Goal: Task Accomplishment & Management: Manage account settings

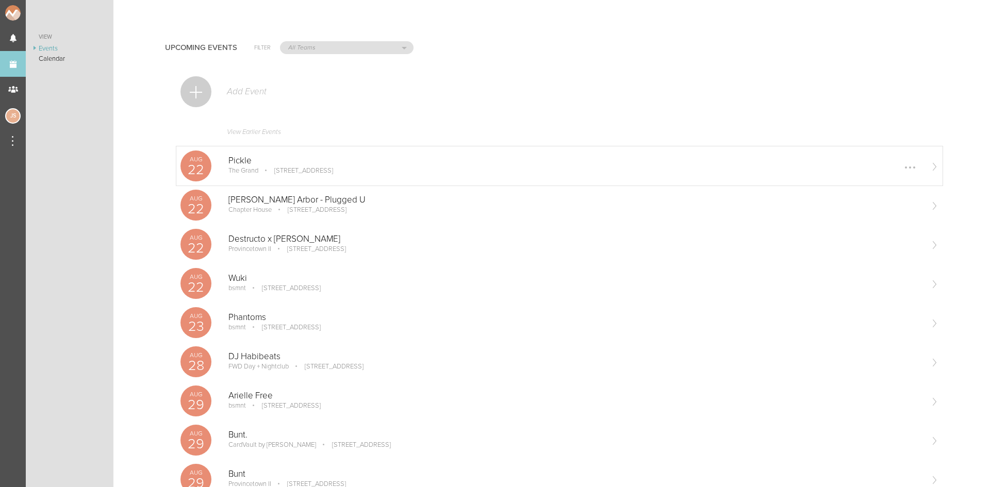
click at [277, 174] on p "[STREET_ADDRESS]" at bounding box center [296, 171] width 73 height 8
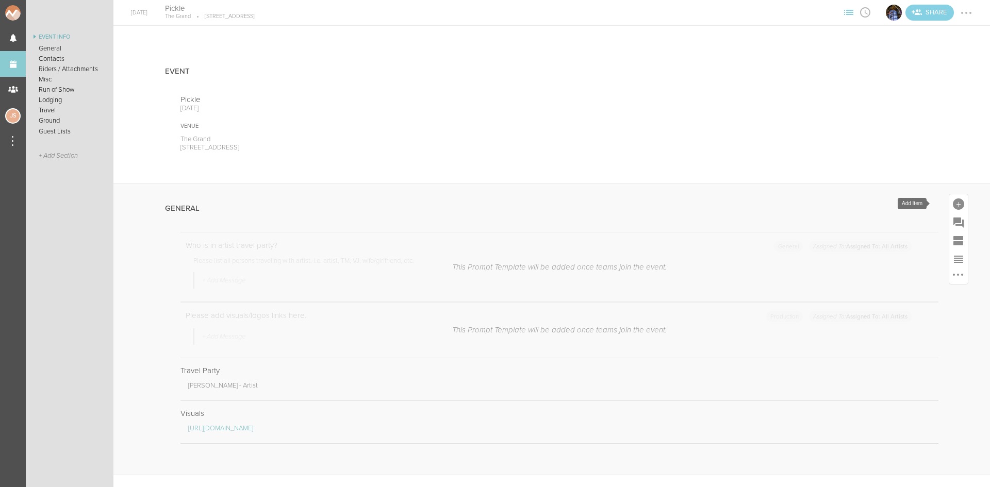
click at [953, 202] on div at bounding box center [958, 204] width 11 height 11
click at [805, 350] on link "Note" at bounding box center [814, 368] width 44 height 52
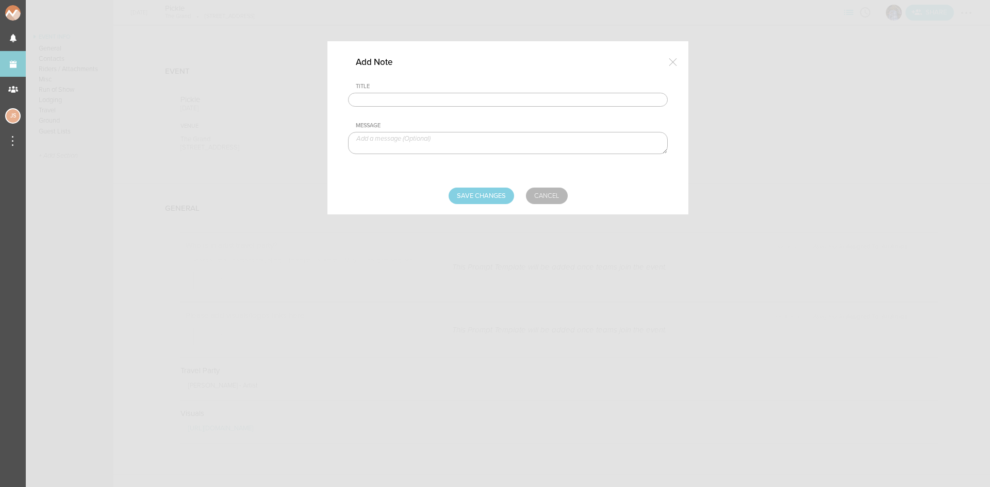
click at [491, 105] on input "text" at bounding box center [508, 100] width 320 height 14
type input "Visuals - Benjo"
click at [370, 148] on textarea at bounding box center [508, 143] width 320 height 22
paste textarea "[URL][DOMAIN_NAME]"
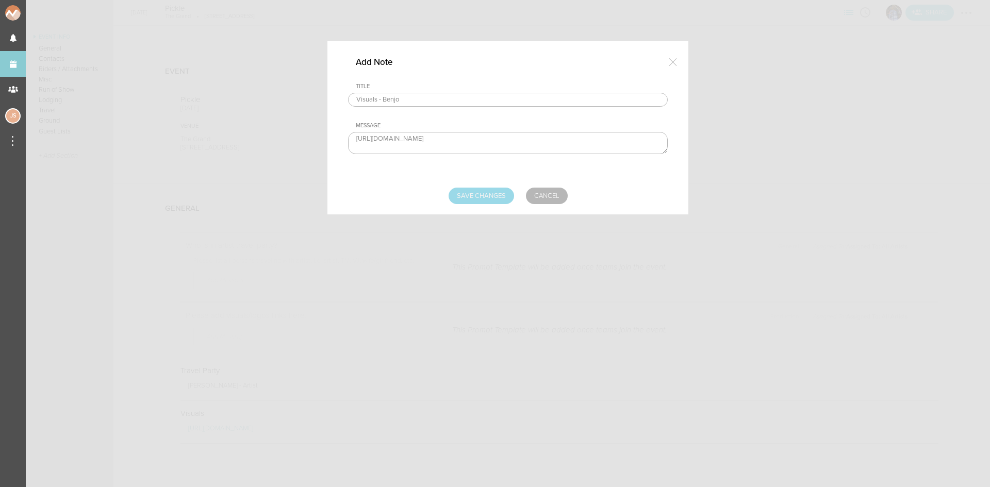
type textarea "[URL][DOMAIN_NAME]"
click at [490, 193] on input "Save Changes" at bounding box center [481, 196] width 65 height 17
type input "Saving..."
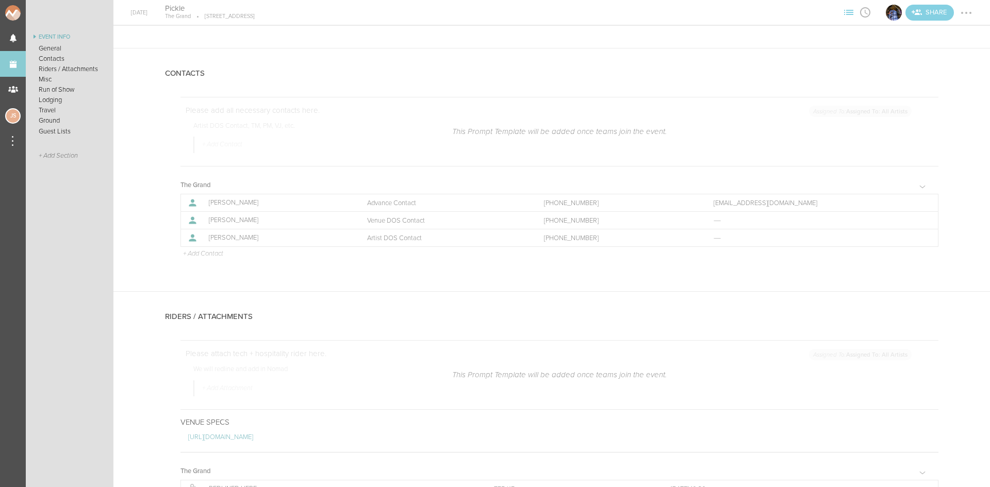
scroll to position [471, 0]
click at [207, 251] on p "+ Add Contact" at bounding box center [202, 253] width 41 height 8
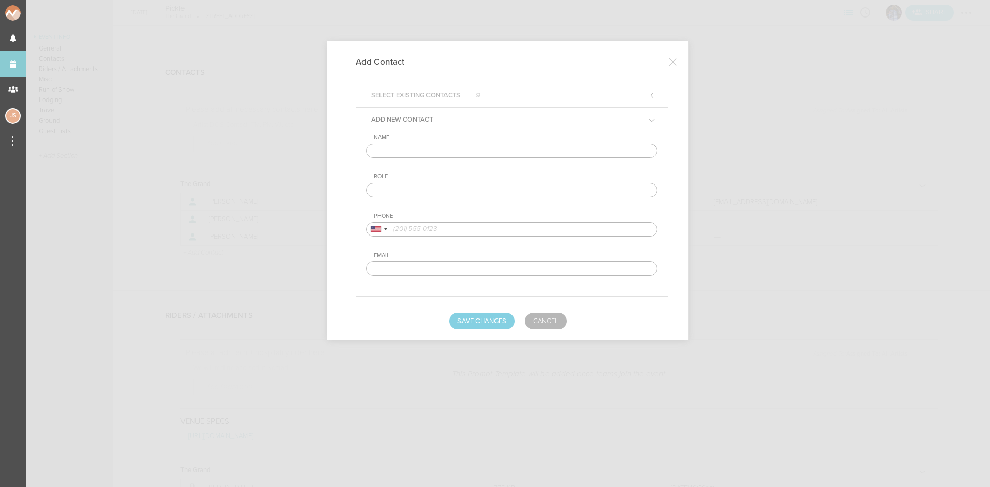
click at [396, 155] on input "text" at bounding box center [511, 151] width 291 height 14
type input "[PERSON_NAME]"
type input "Artist DOS Contact"
click at [491, 228] on input "tel" at bounding box center [511, 229] width 291 height 14
paste input "[PHONE_NUMBER]"
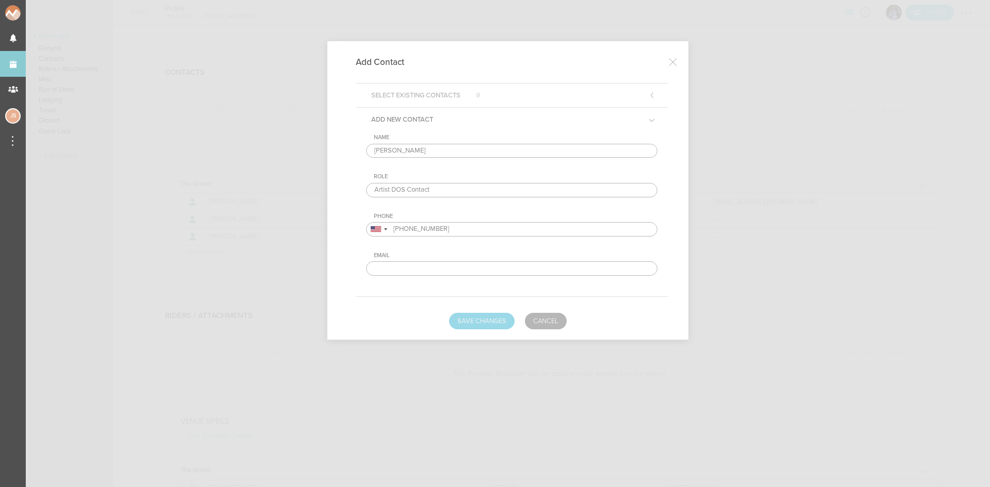
type input "[PHONE_NUMBER]"
click at [496, 322] on button "Save Changes" at bounding box center [481, 321] width 65 height 17
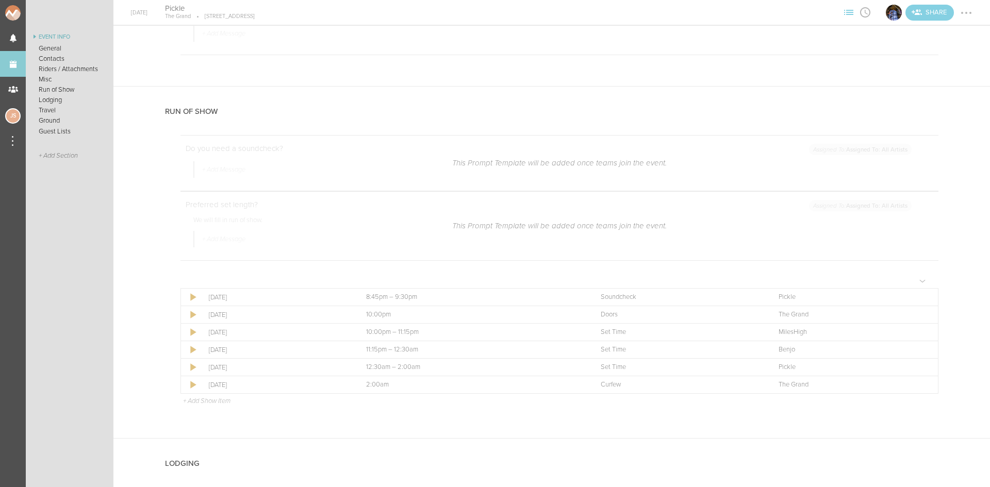
scroll to position [1095, 0]
click at [227, 396] on p "+ Add Show Item" at bounding box center [206, 400] width 47 height 8
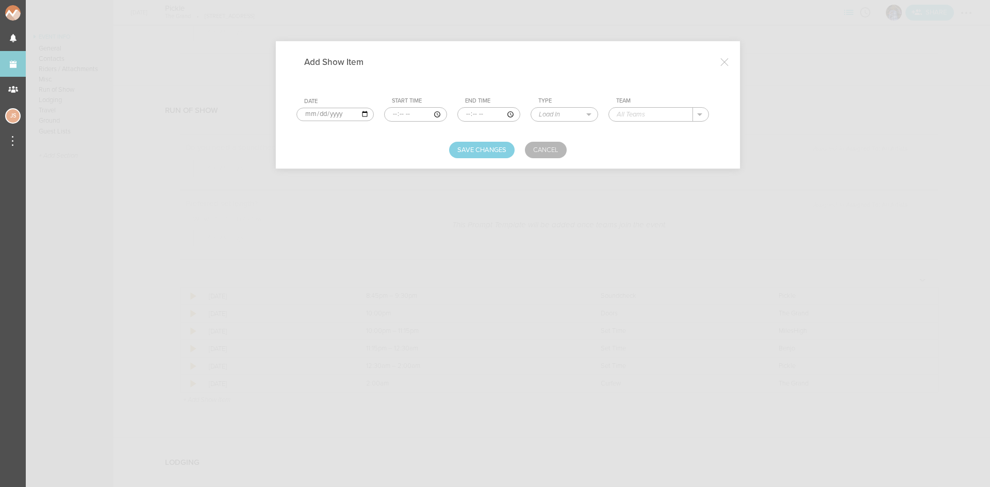
click at [390, 115] on input "time" at bounding box center [415, 114] width 63 height 14
type input "20:30"
type input "20:45"
select select "Soundcheck"
type input "Benjo"
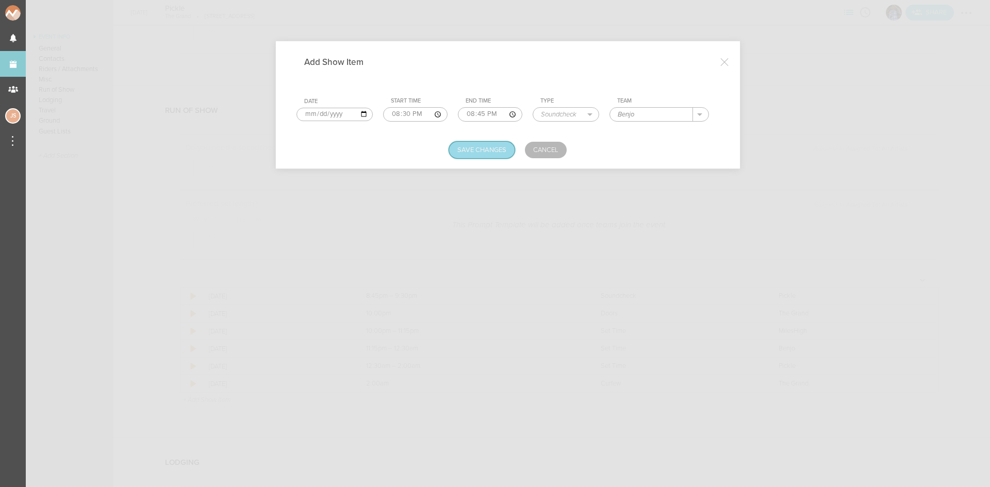
click at [457, 147] on button "Save Changes" at bounding box center [481, 150] width 65 height 17
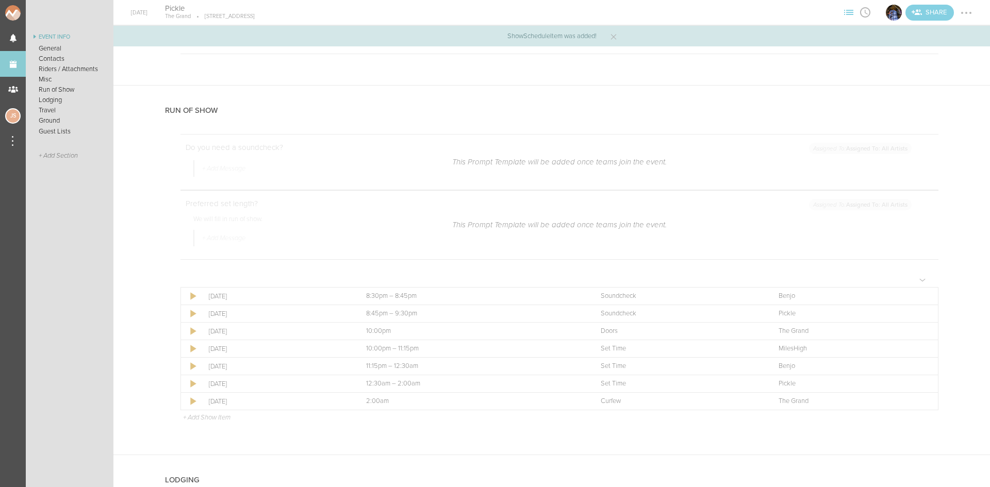
click at [961, 16] on div at bounding box center [966, 13] width 17 height 17
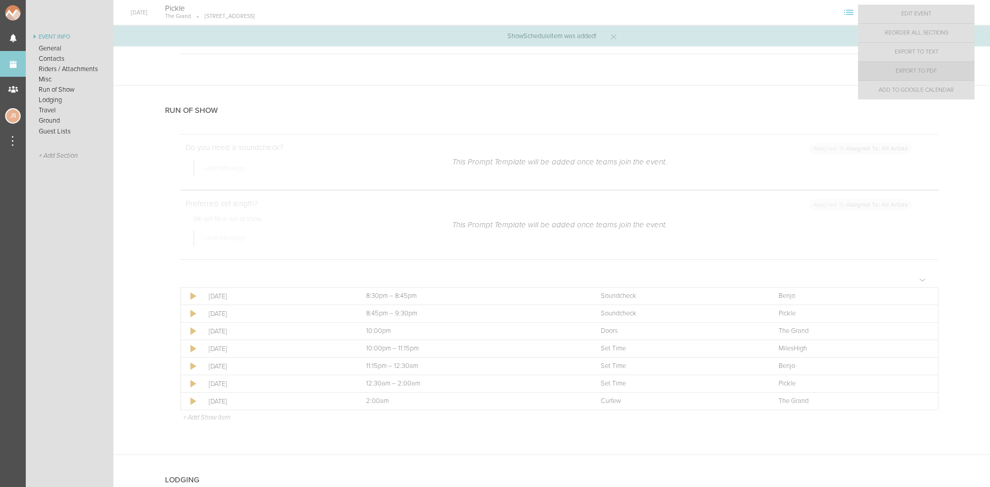
click at [925, 71] on link "Export to PDF" at bounding box center [916, 71] width 117 height 19
